Goal: Task Accomplishment & Management: Complete application form

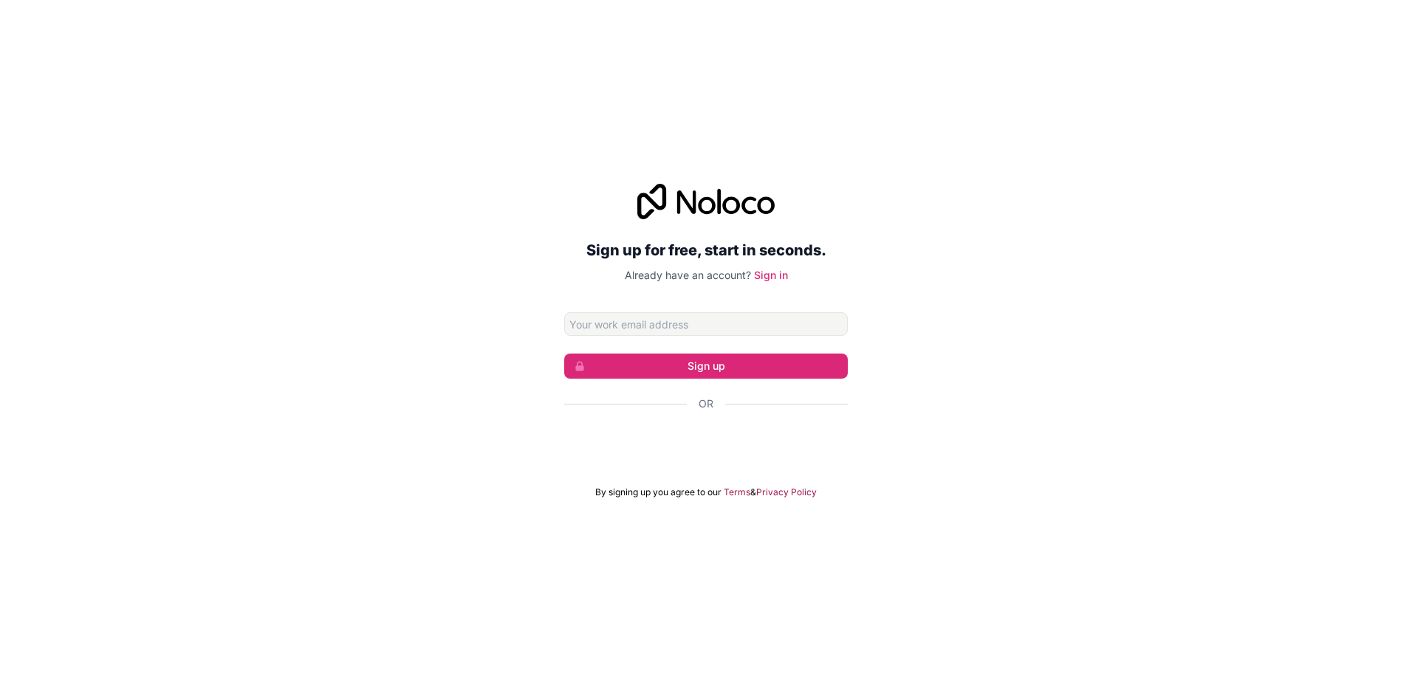
drag, startPoint x: 800, startPoint y: 211, endPoint x: 681, endPoint y: 192, distance: 120.4
click at [681, 192] on div at bounding box center [706, 201] width 284 height 35
click at [671, 320] on input "Email address" at bounding box center [706, 324] width 284 height 24
